Goal: Transaction & Acquisition: Purchase product/service

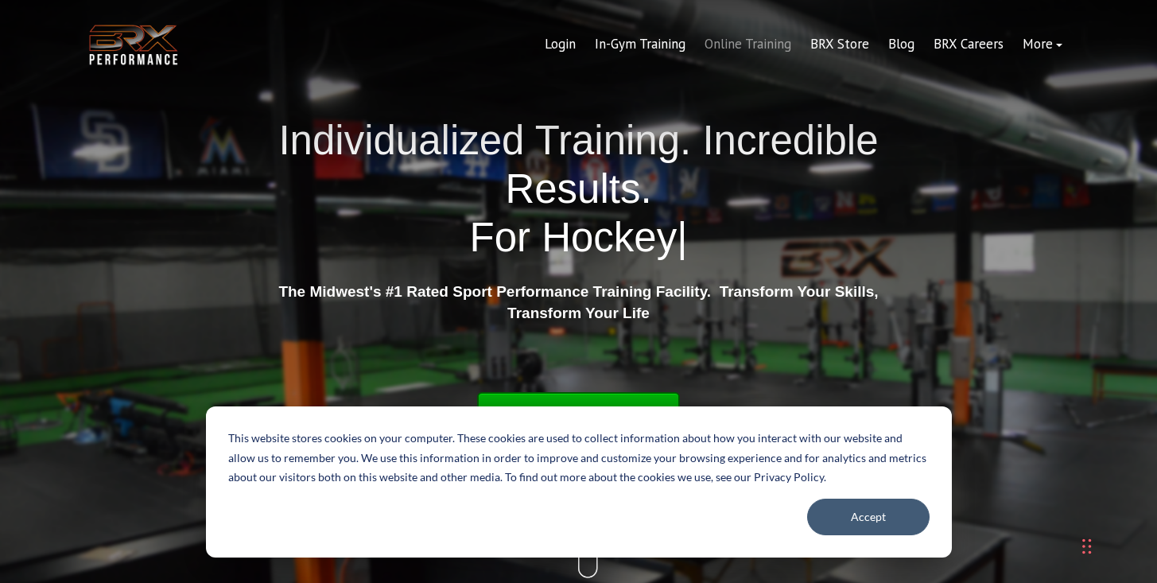
click at [756, 44] on link "Online Training" at bounding box center [748, 44] width 106 height 38
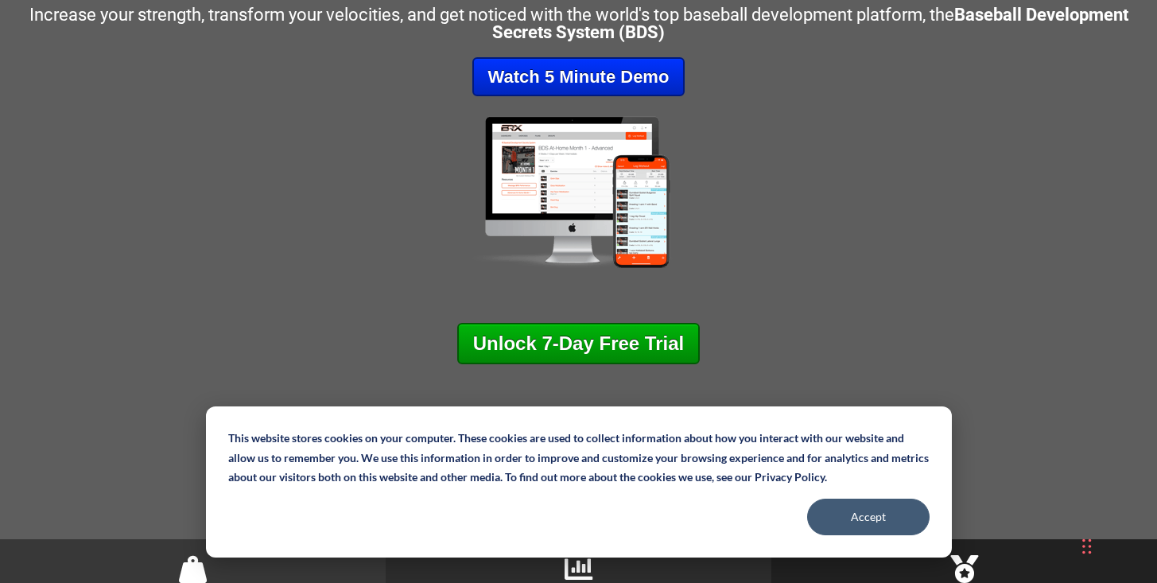
scroll to position [274, 0]
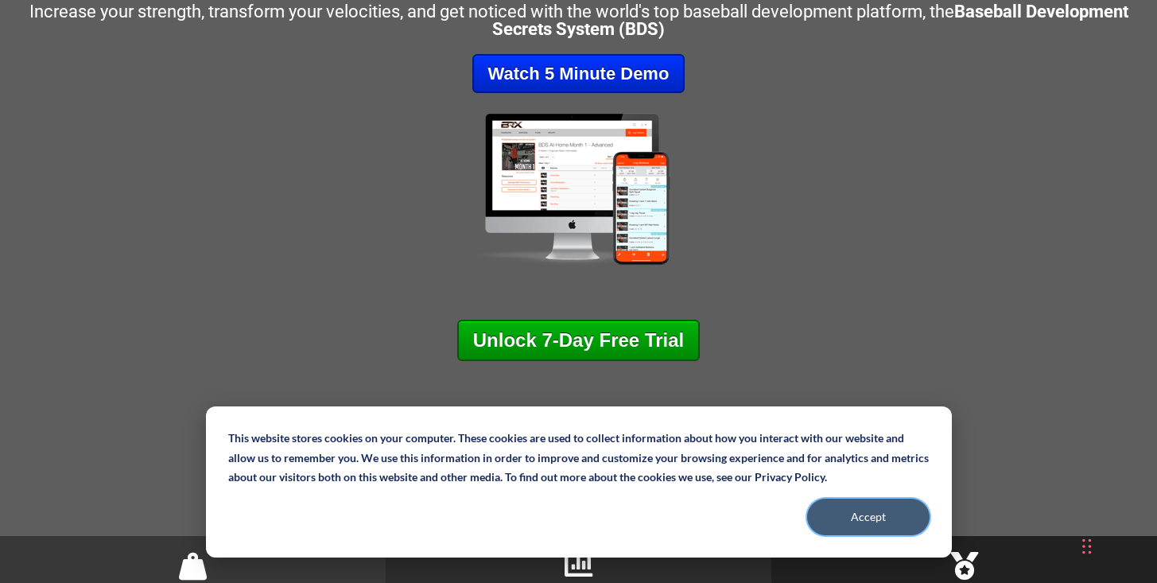
click at [861, 519] on button "Accept" at bounding box center [868, 517] width 122 height 37
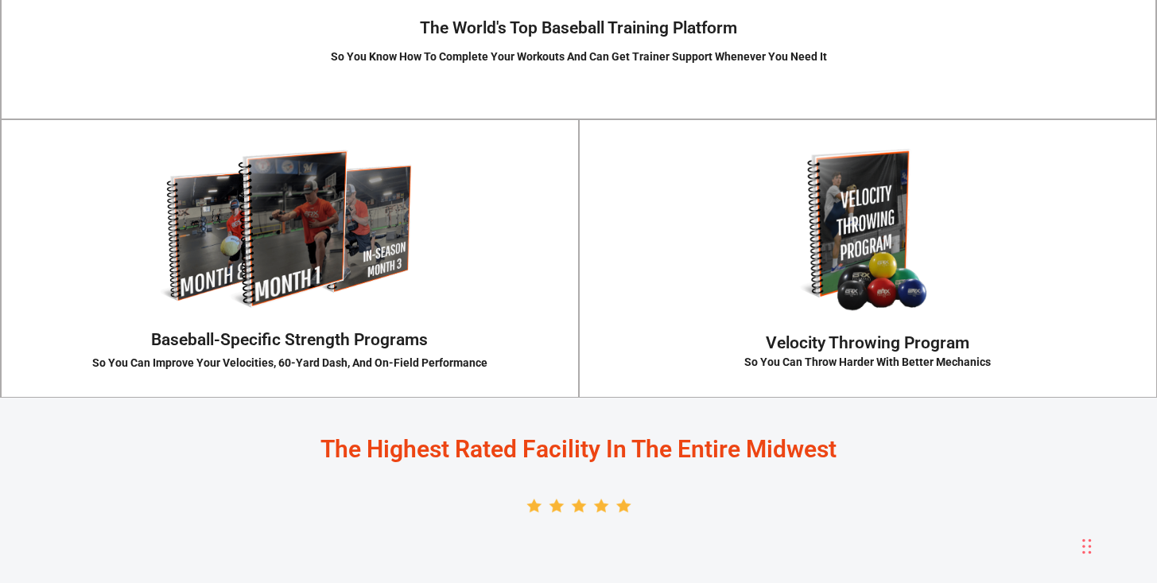
scroll to position [2494, 0]
